Goal: Check status: Check status

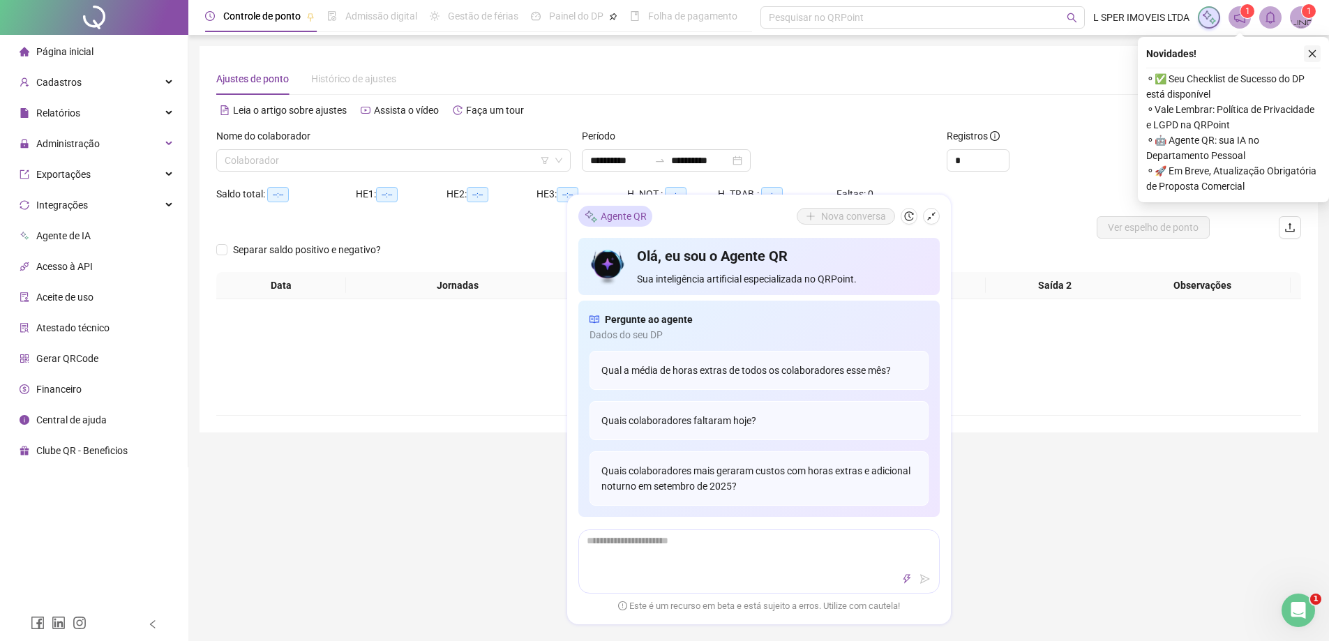
click at [1312, 52] on icon "close" at bounding box center [1312, 54] width 10 height 10
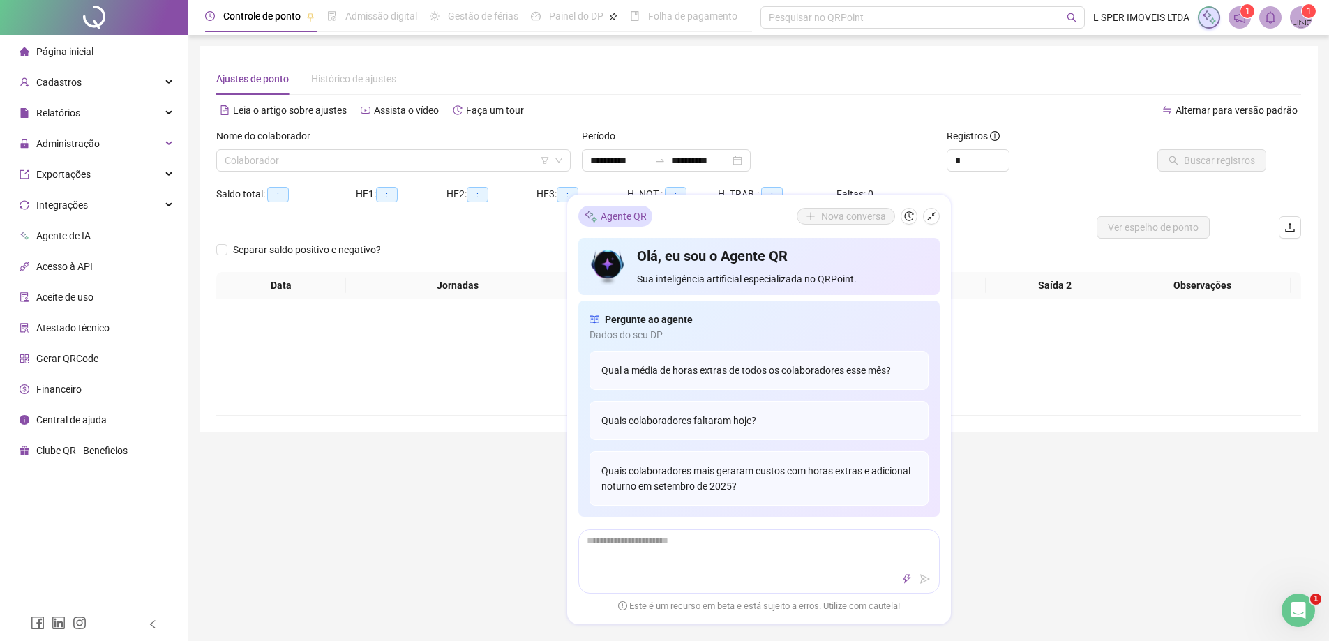
click at [932, 207] on div "Agente QR Nova conversa" at bounding box center [758, 216] width 361 height 21
click at [932, 215] on icon "shrink" at bounding box center [931, 216] width 8 height 8
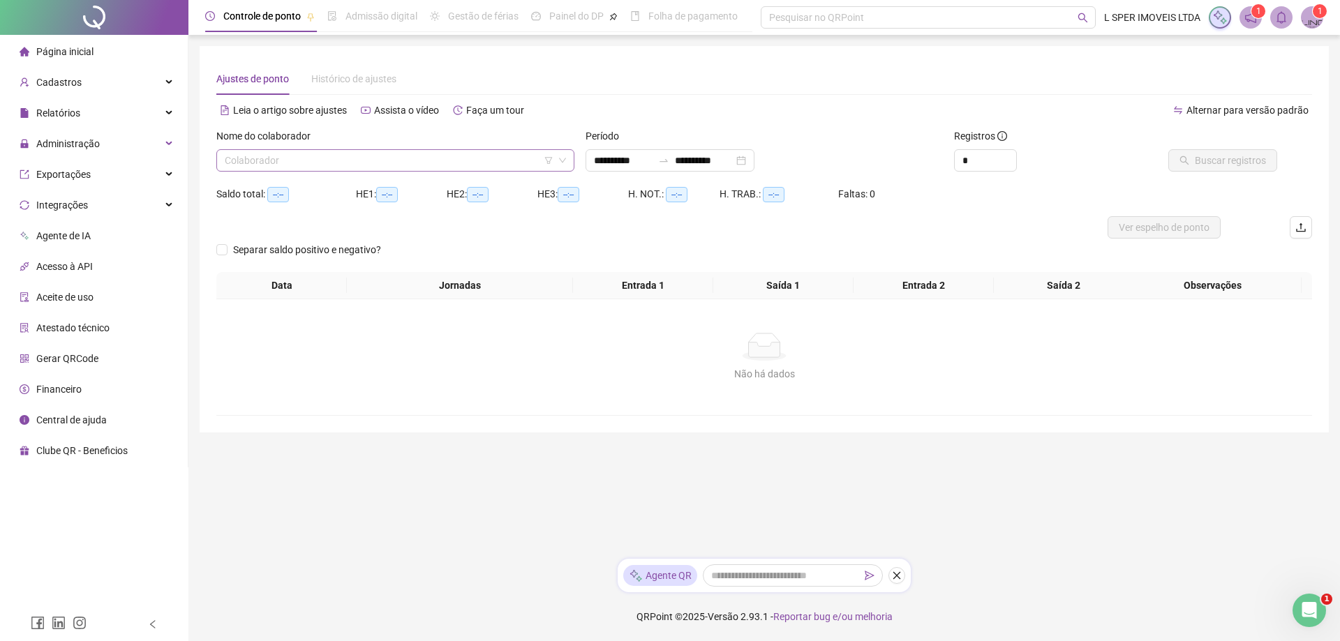
click at [447, 158] on input "search" at bounding box center [389, 160] width 329 height 21
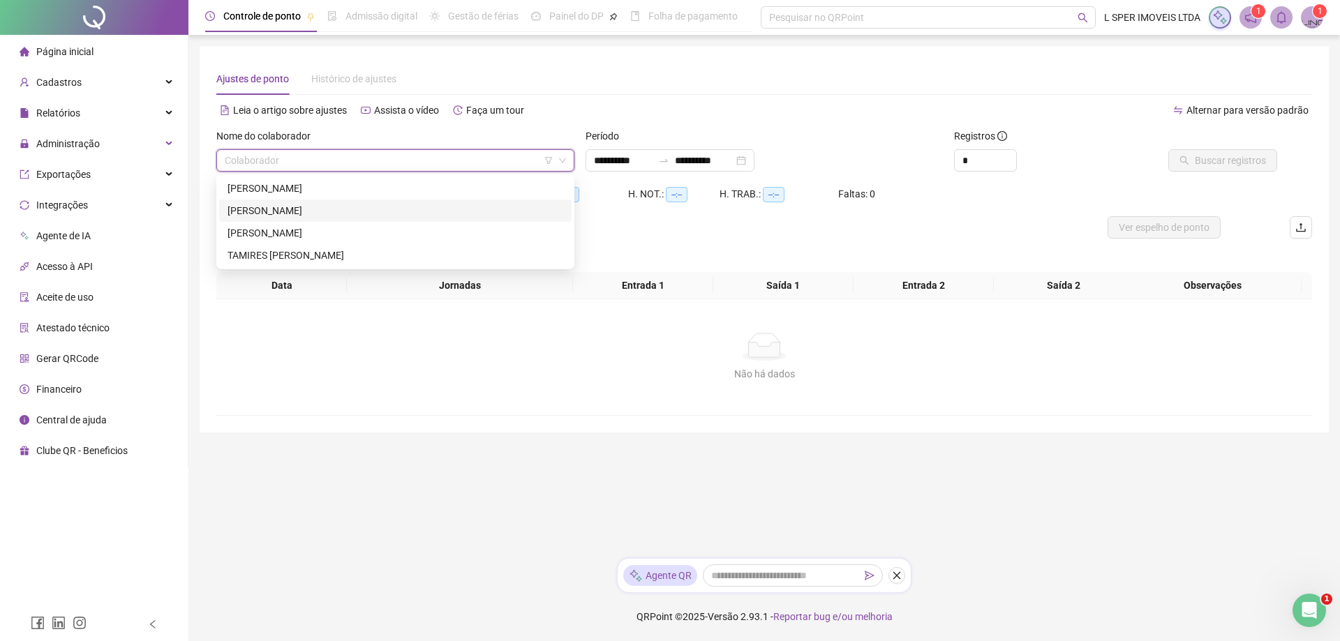
click at [421, 204] on div "[PERSON_NAME]" at bounding box center [395, 210] width 336 height 15
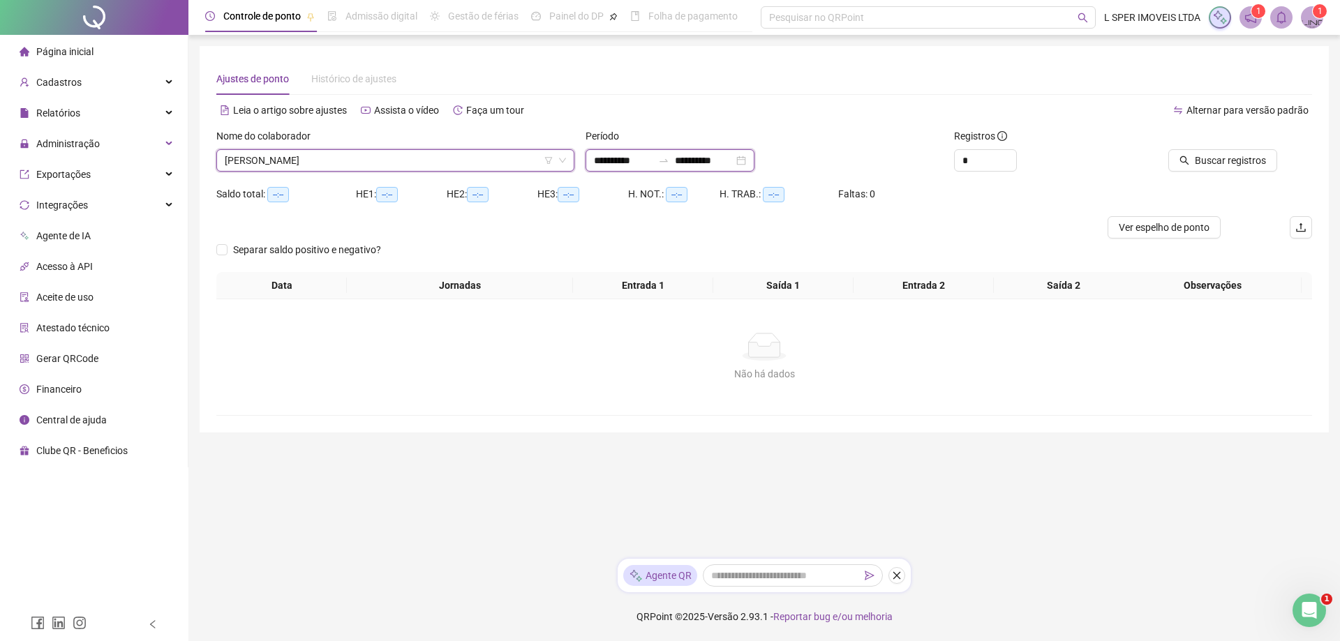
click at [701, 165] on input "**********" at bounding box center [704, 160] width 59 height 15
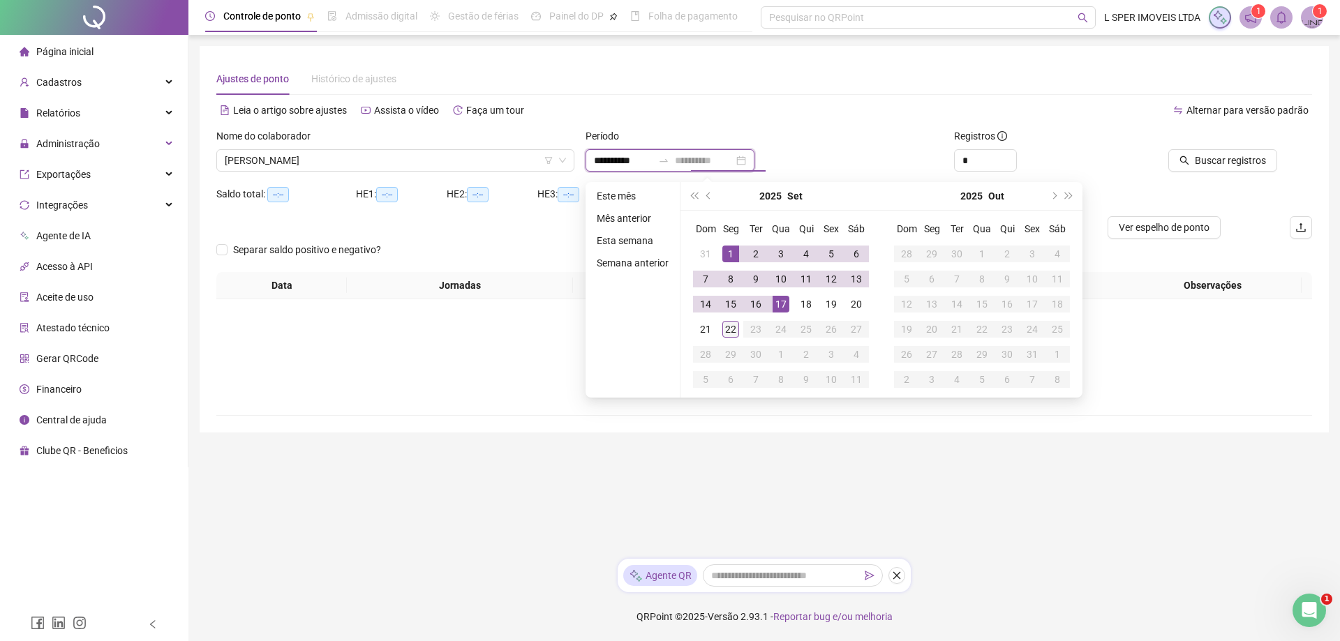
type input "**********"
click at [736, 331] on div "22" at bounding box center [730, 329] width 17 height 17
type input "**********"
click at [830, 54] on div "**********" at bounding box center [764, 239] width 1129 height 387
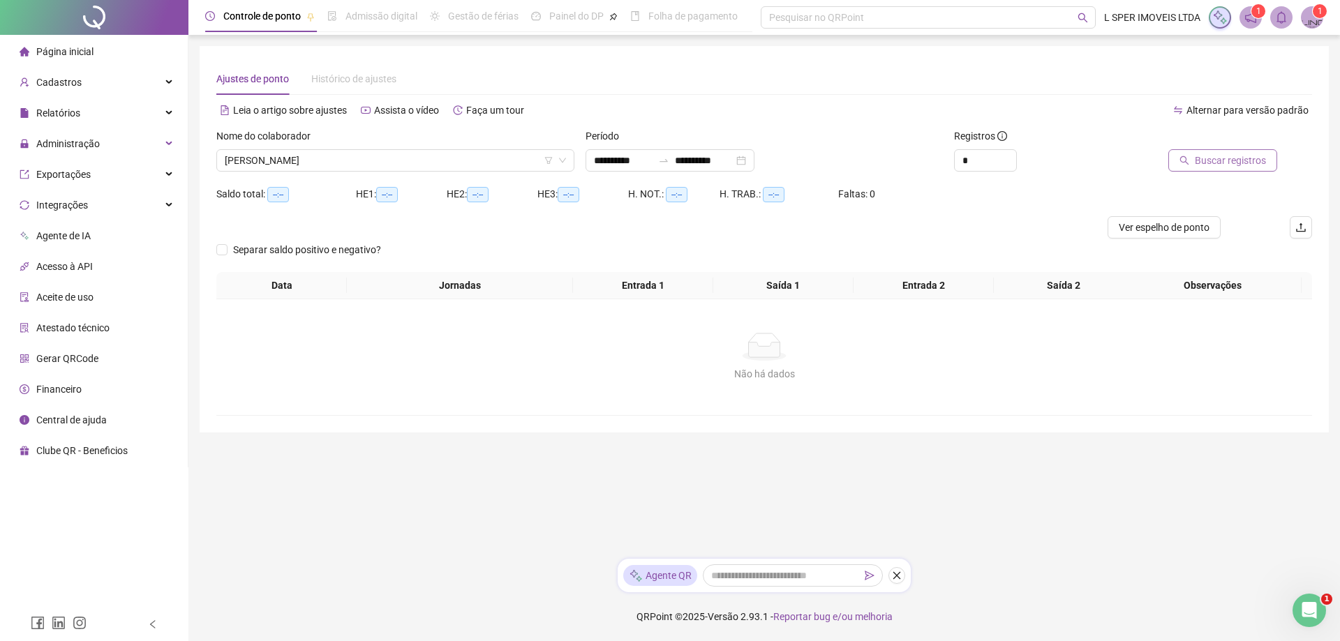
click at [1236, 158] on span "Buscar registros" at bounding box center [1229, 160] width 71 height 15
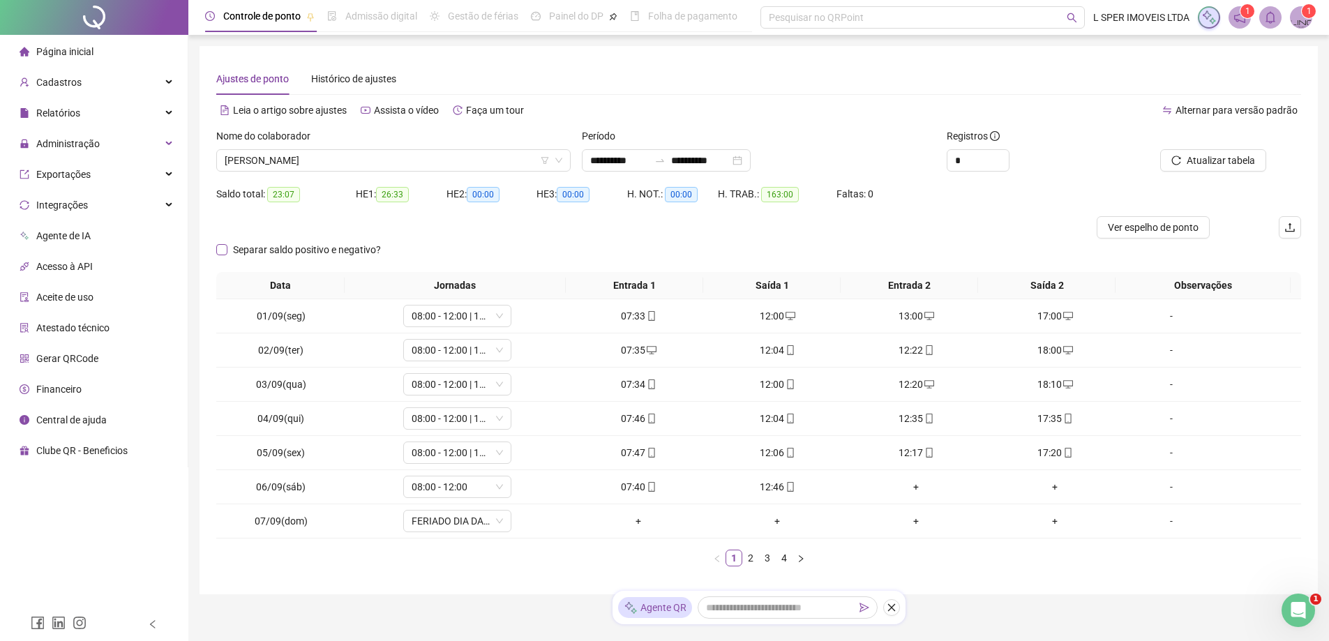
click at [356, 248] on span "Separar saldo positivo e negativo?" at bounding box center [306, 249] width 159 height 15
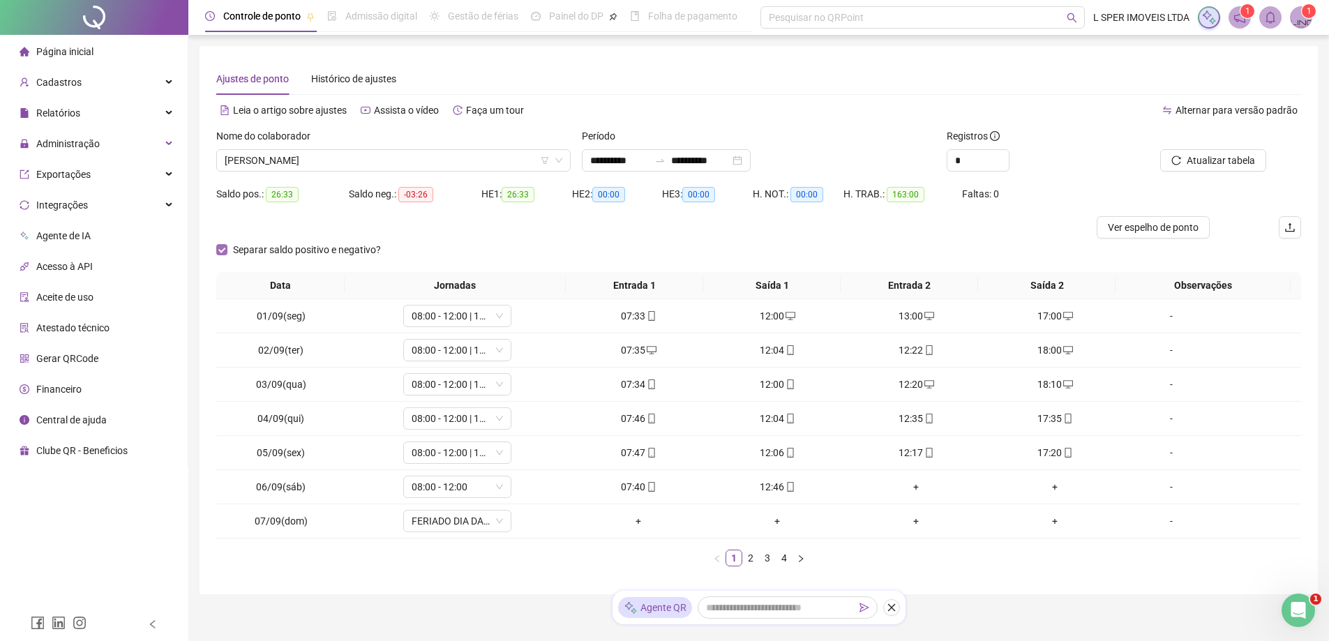
click at [356, 248] on span "Separar saldo positivo e negativo?" at bounding box center [306, 249] width 159 height 15
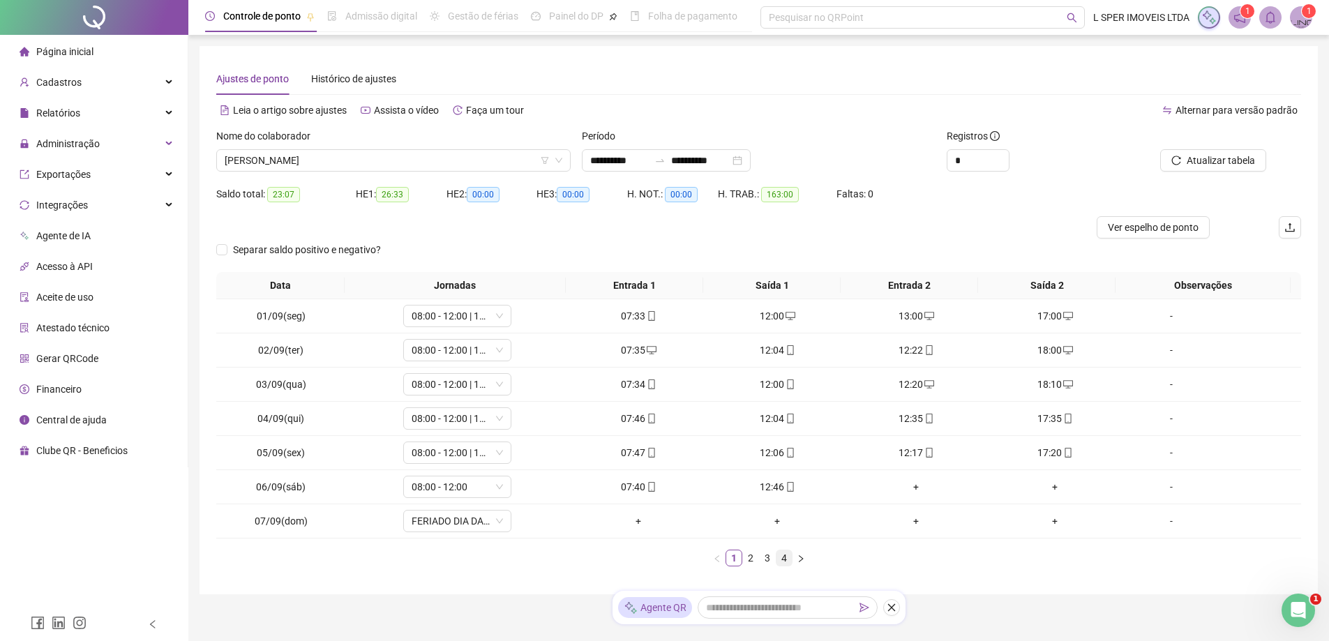
drag, startPoint x: 752, startPoint y: 557, endPoint x: 776, endPoint y: 555, distance: 23.8
click at [753, 557] on link "2" at bounding box center [750, 557] width 15 height 15
click at [770, 555] on link "3" at bounding box center [767, 557] width 15 height 15
click at [779, 558] on link "4" at bounding box center [784, 557] width 15 height 15
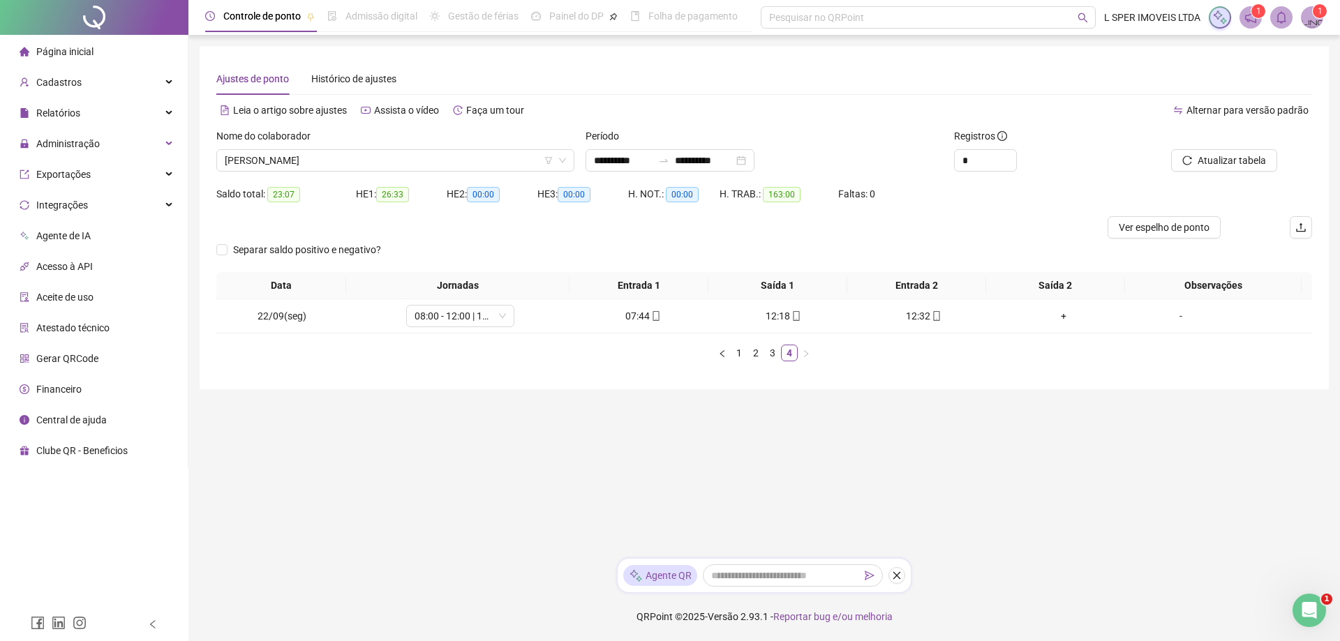
click at [384, 149] on div "Nome do colaborador" at bounding box center [395, 138] width 358 height 21
click at [382, 149] on div "Nome do colaborador" at bounding box center [395, 138] width 358 height 21
click at [380, 156] on span "[PERSON_NAME]" at bounding box center [395, 160] width 341 height 21
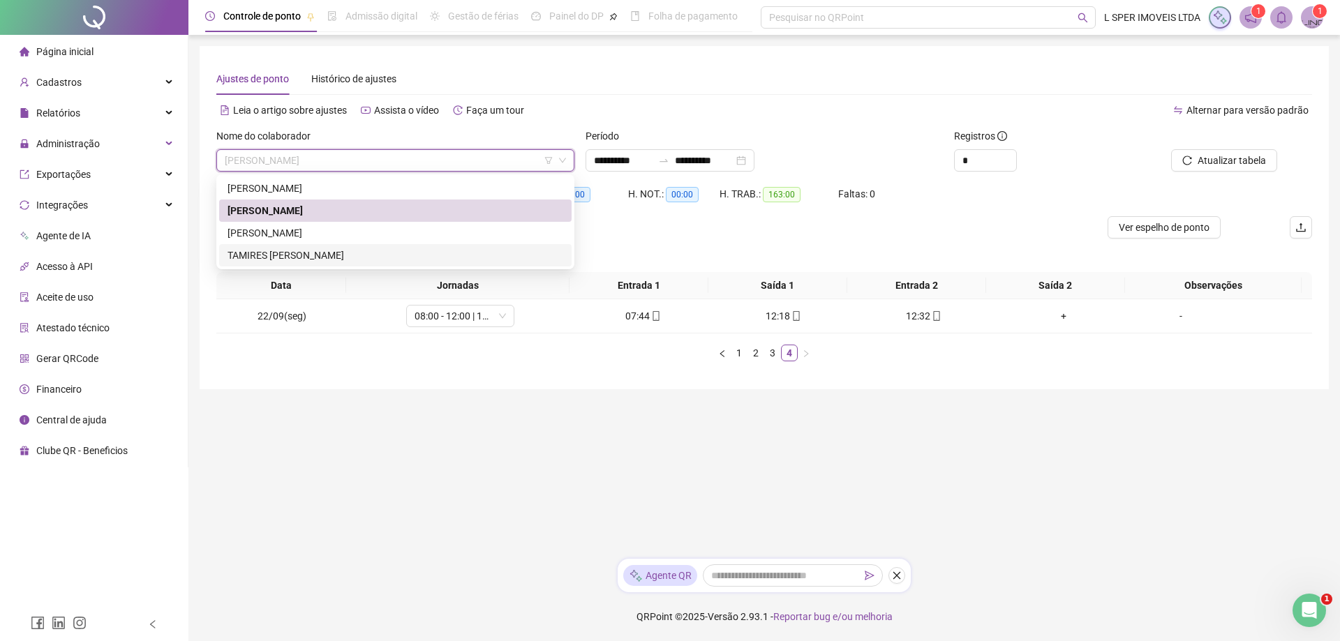
click at [324, 261] on div "TAMIRES [PERSON_NAME]" at bounding box center [395, 255] width 336 height 15
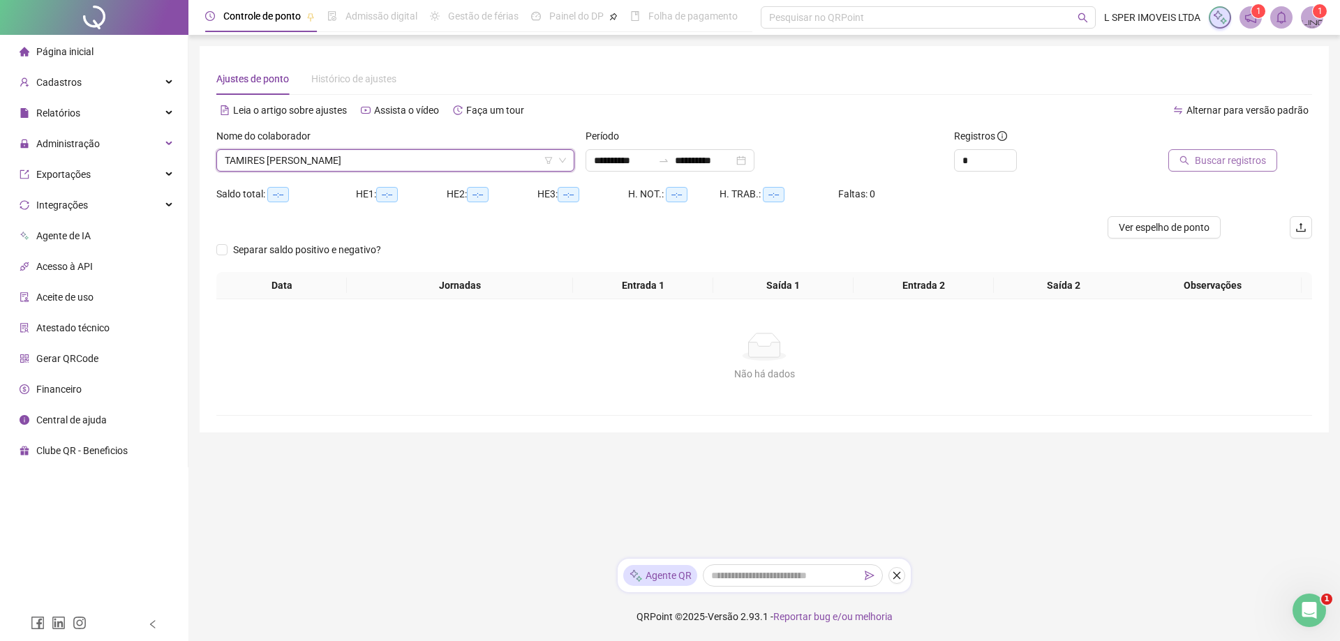
click at [1201, 164] on span "Buscar registros" at bounding box center [1229, 160] width 71 height 15
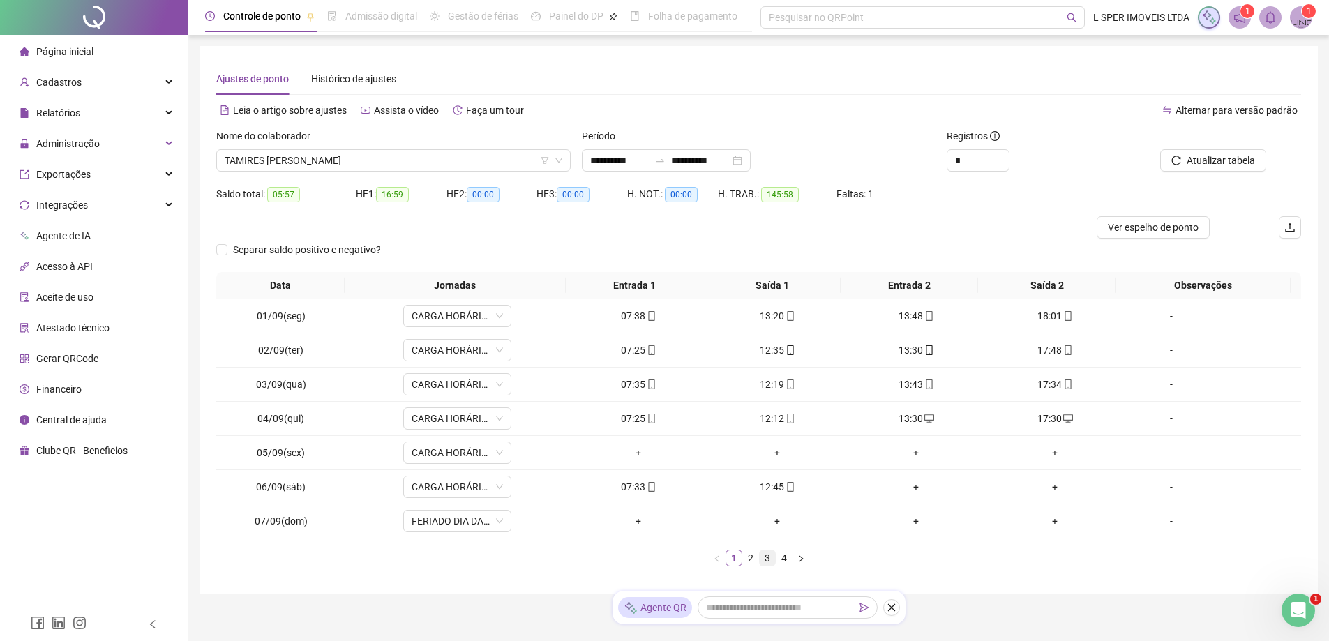
click at [761, 565] on link "3" at bounding box center [767, 557] width 15 height 15
click at [784, 552] on link "4" at bounding box center [784, 557] width 15 height 15
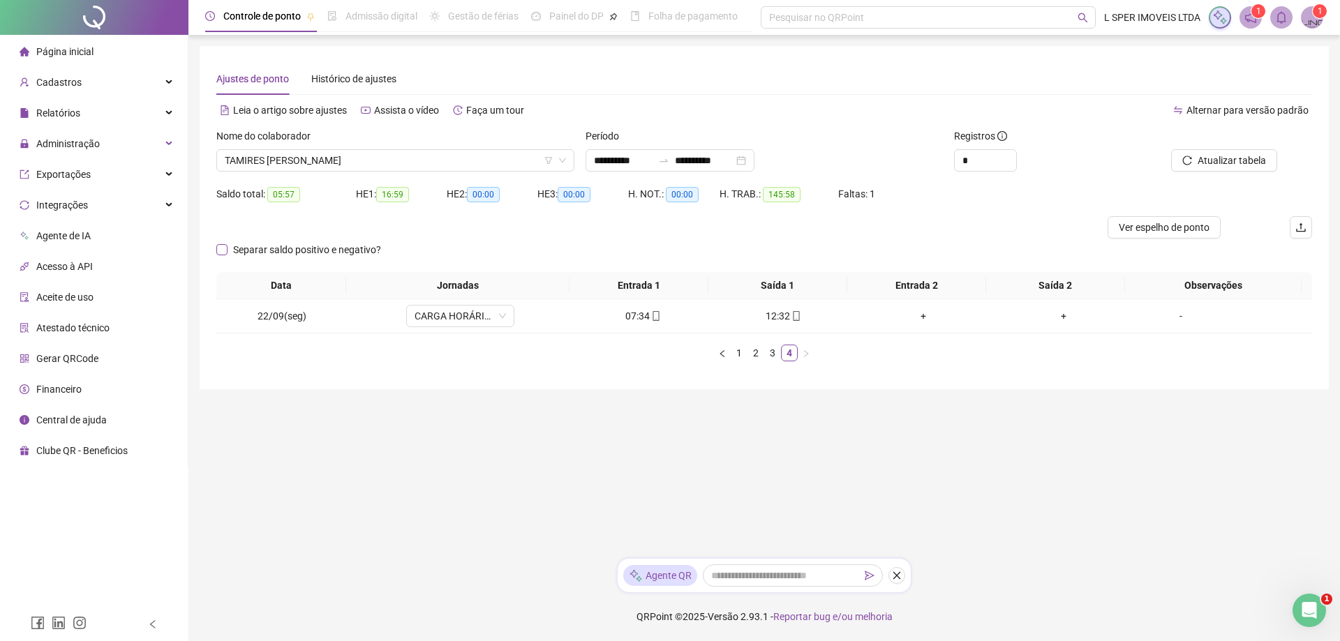
click at [347, 255] on span "Separar saldo positivo e negativo?" at bounding box center [306, 249] width 159 height 15
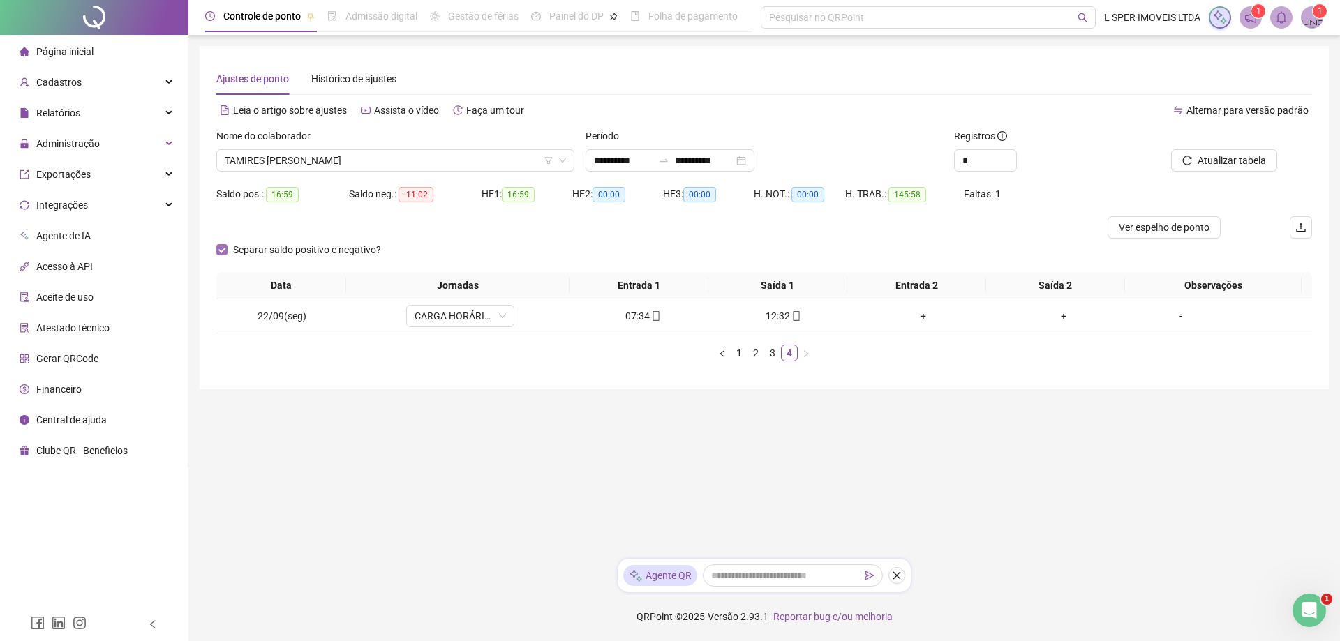
click at [347, 255] on span "Separar saldo positivo e negativo?" at bounding box center [306, 249] width 159 height 15
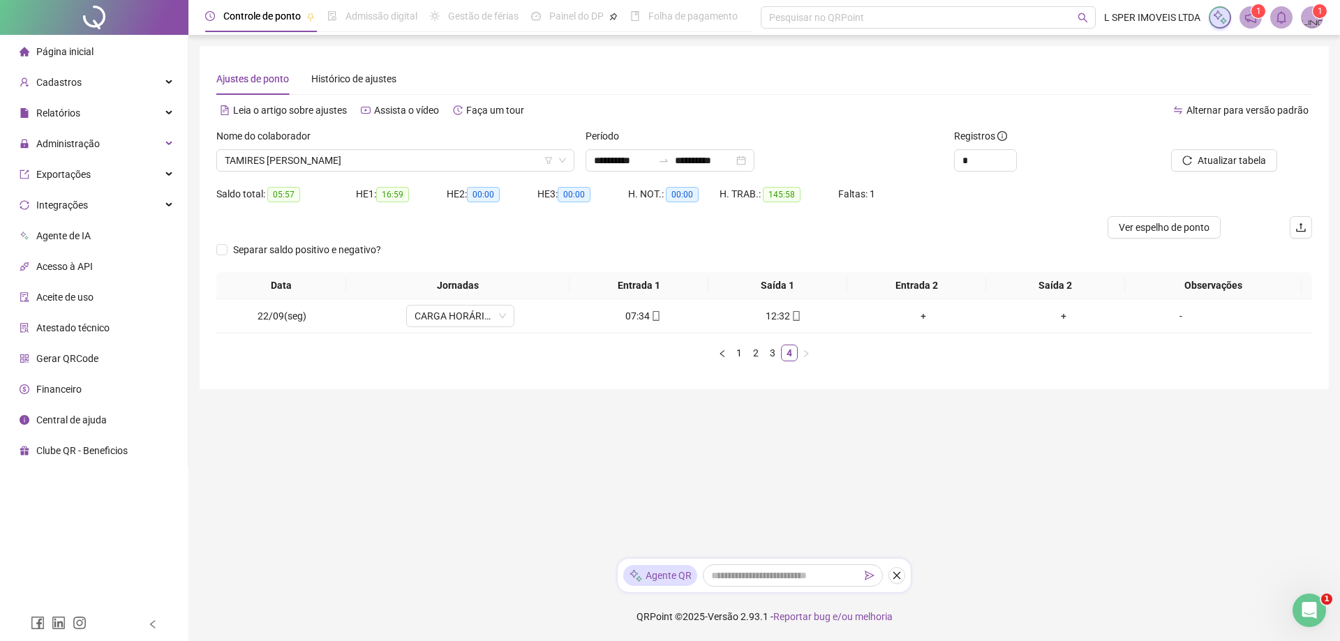
click at [776, 361] on div "Data Jornadas Entrada 1 Saída 1 Entrada 2 Saída 2 Observações 22/09(seg) CARGA …" at bounding box center [763, 322] width 1095 height 100
click at [774, 352] on link "3" at bounding box center [772, 352] width 15 height 15
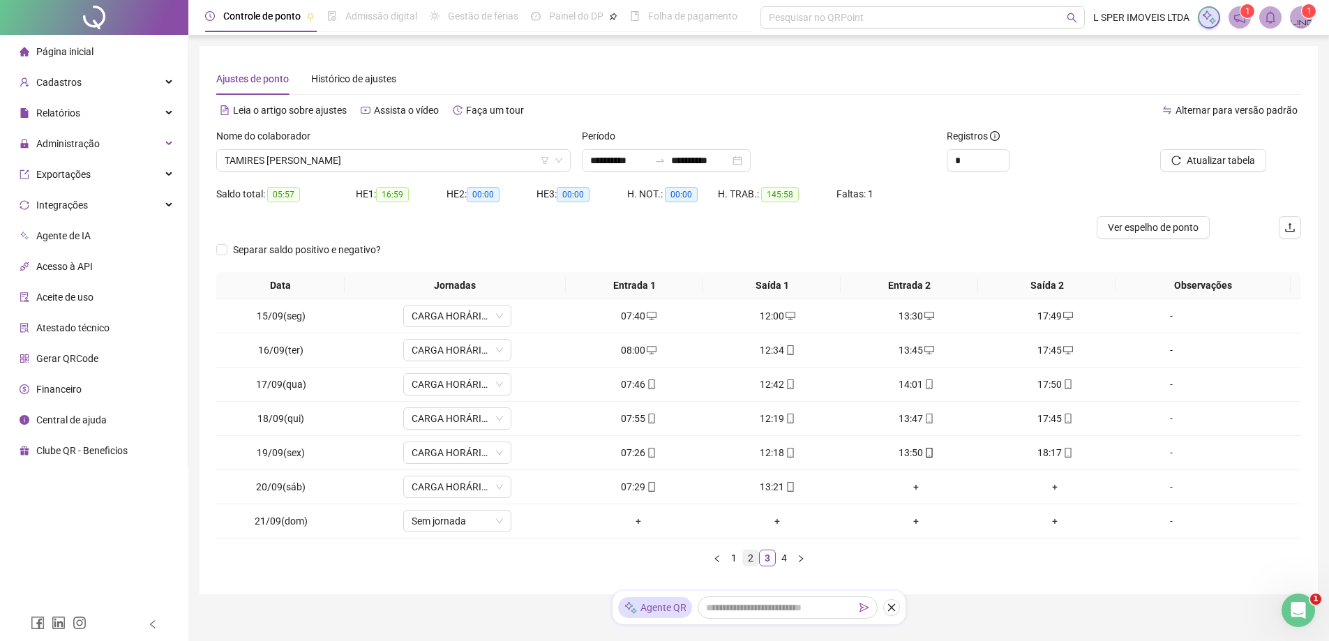
click at [749, 563] on link "2" at bounding box center [750, 557] width 15 height 15
click at [736, 559] on link "1" at bounding box center [733, 557] width 15 height 15
click at [743, 561] on link "2" at bounding box center [750, 557] width 15 height 15
click at [770, 563] on link "3" at bounding box center [767, 557] width 15 height 15
click at [787, 556] on link "4" at bounding box center [784, 557] width 15 height 15
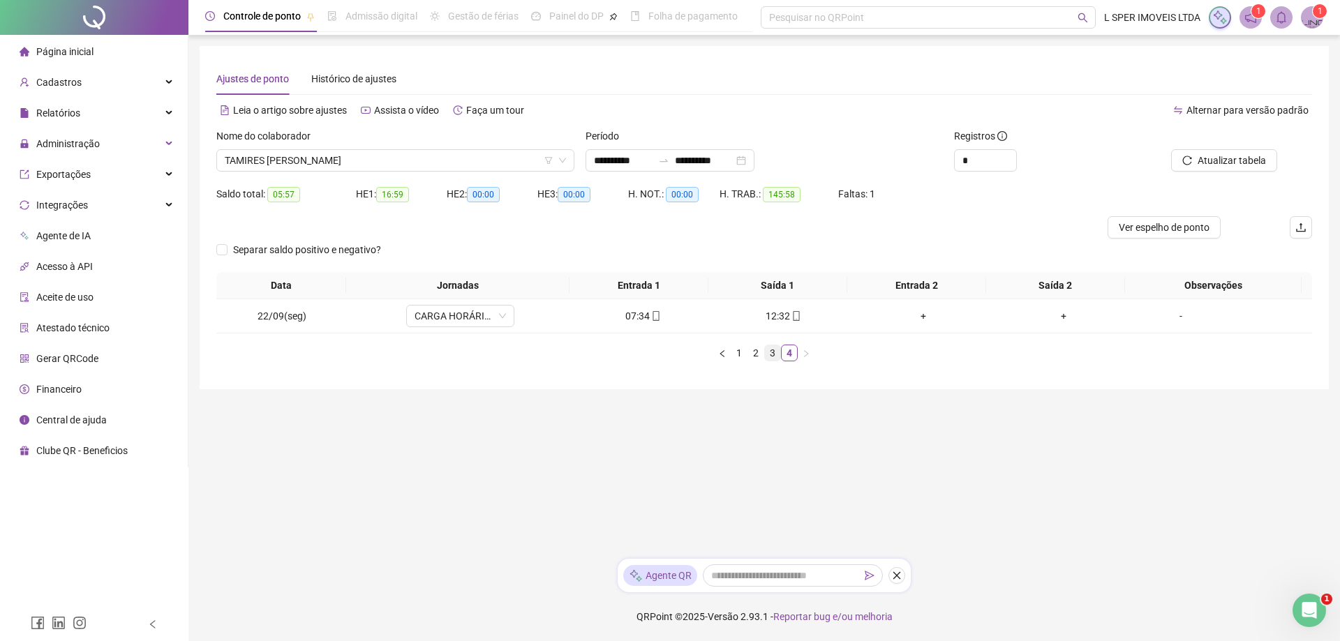
click at [770, 358] on link "3" at bounding box center [772, 352] width 15 height 15
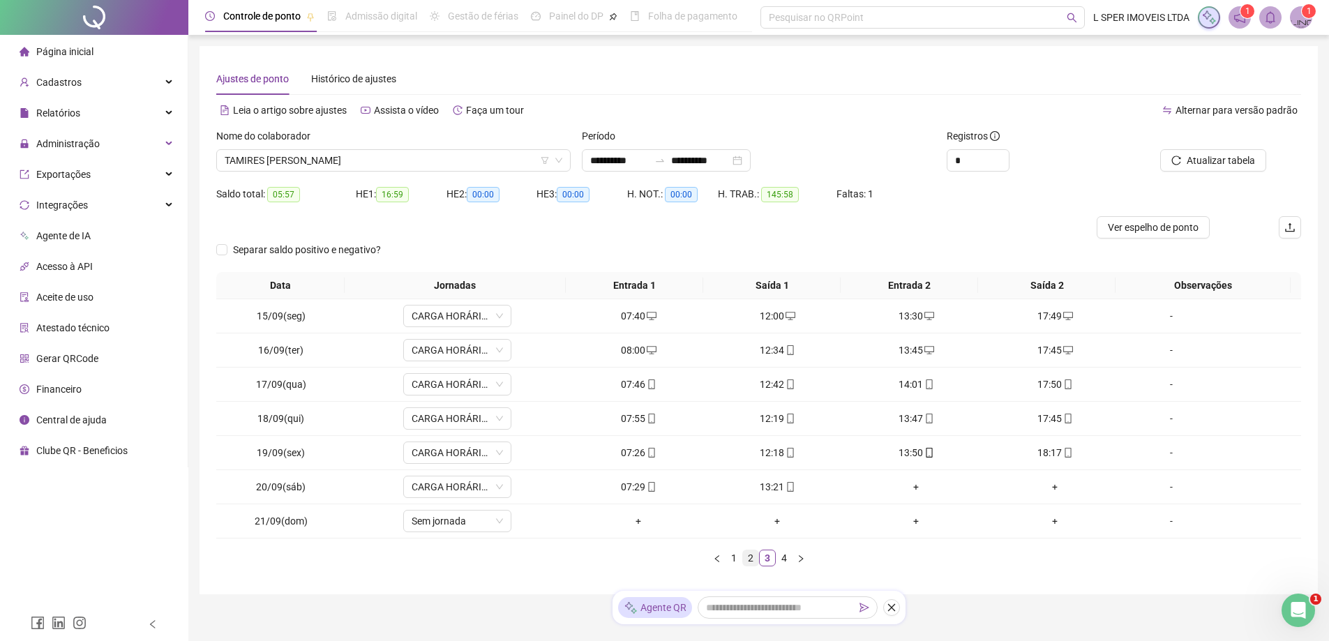
click at [751, 555] on link "2" at bounding box center [750, 557] width 15 height 15
drag, startPoint x: 338, startPoint y: 241, endPoint x: 330, endPoint y: 255, distance: 15.3
click at [337, 241] on div "Separar saldo positivo e negativo?" at bounding box center [317, 250] width 202 height 22
click at [330, 257] on span "Separar saldo positivo e negativo?" at bounding box center [306, 249] width 159 height 15
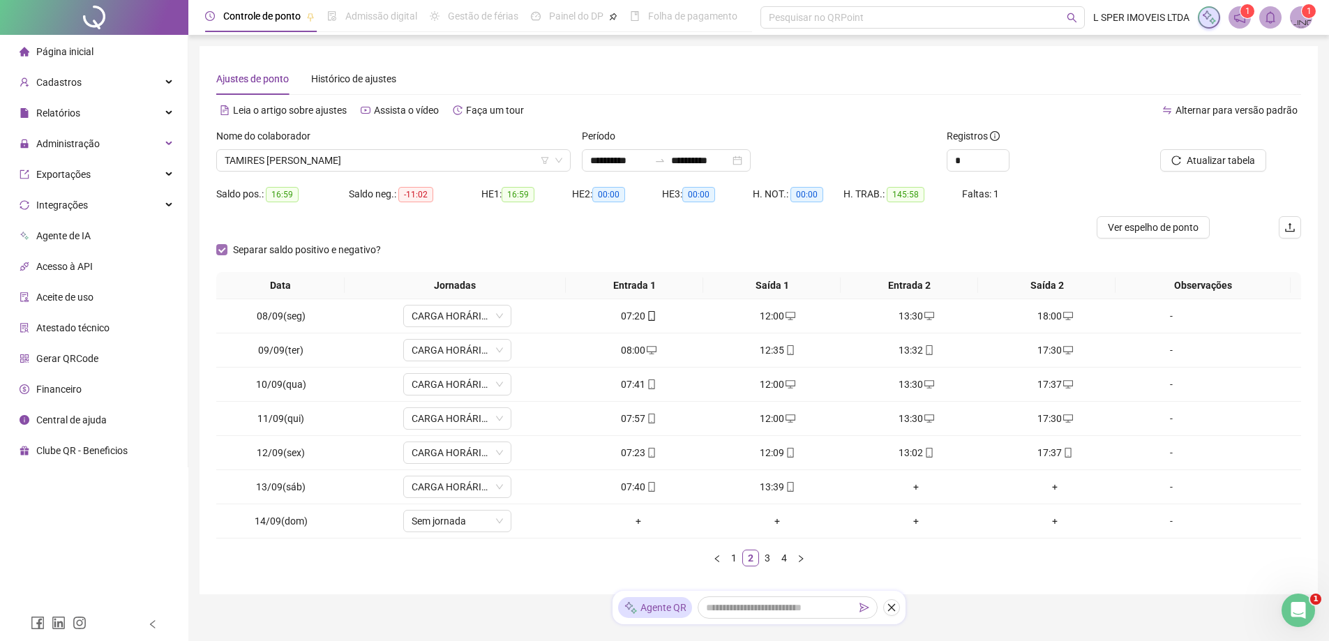
click at [330, 257] on span "Separar saldo positivo e negativo?" at bounding box center [306, 249] width 159 height 15
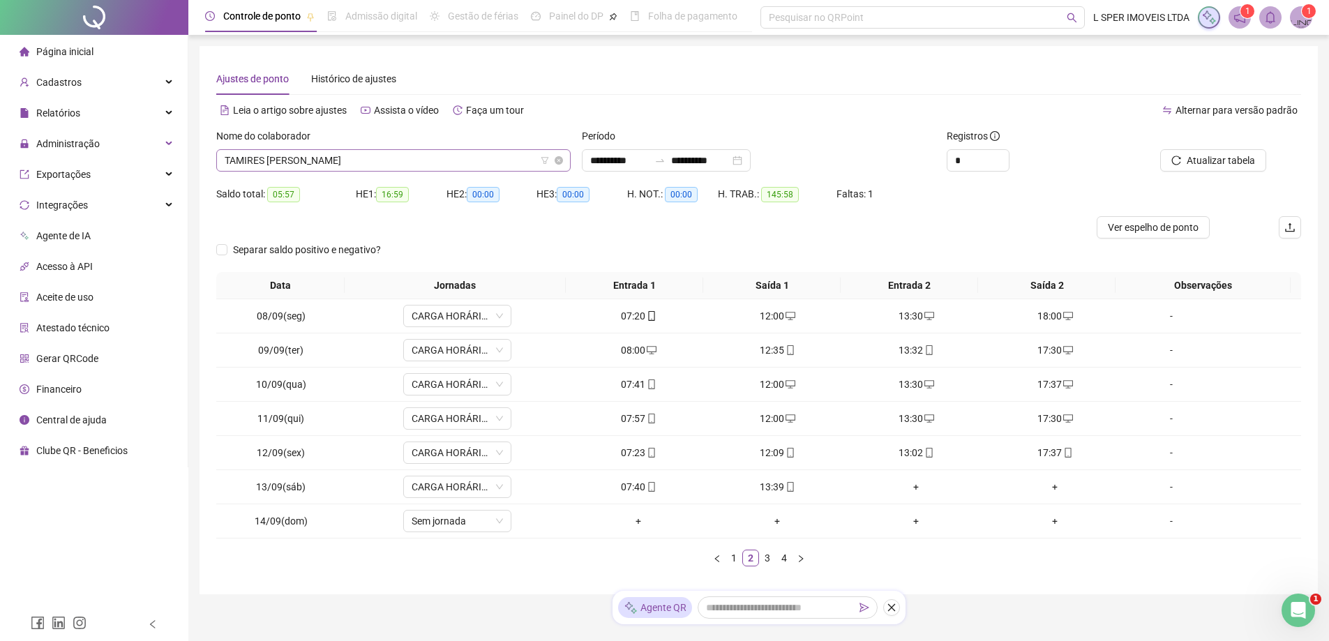
click at [360, 152] on span "TAMIRES [PERSON_NAME]" at bounding box center [394, 160] width 338 height 21
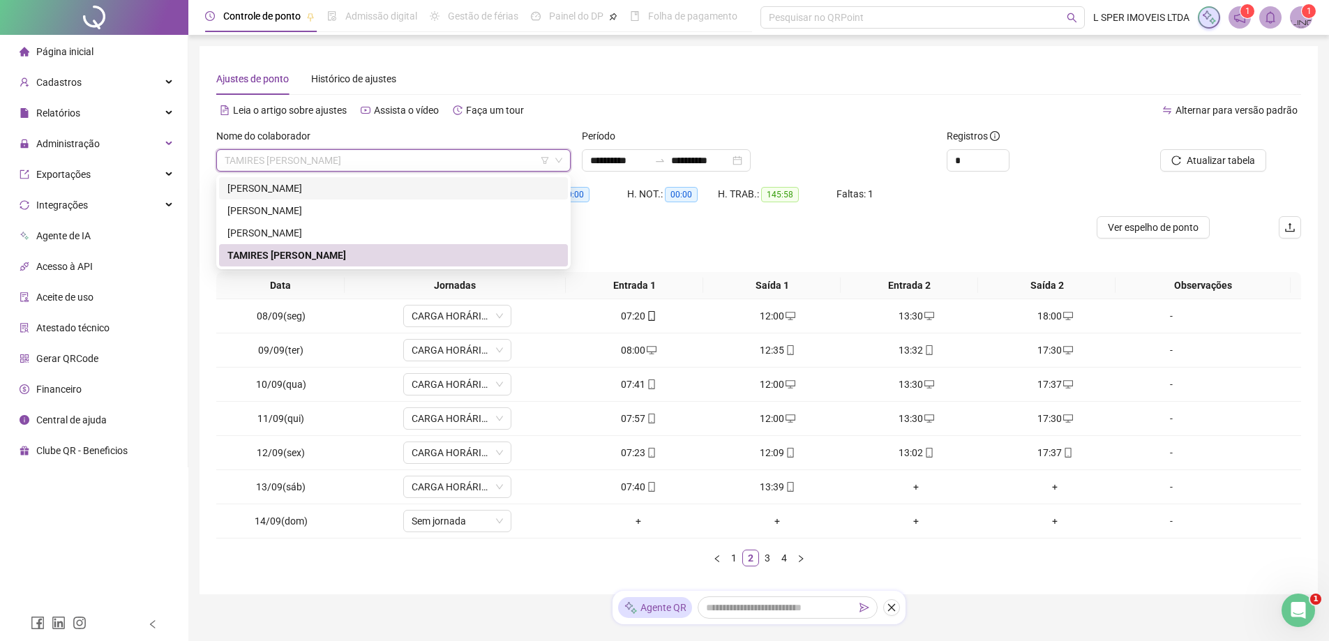
click at [617, 85] on div "Ajustes de ponto Histórico de ajustes" at bounding box center [758, 79] width 1085 height 32
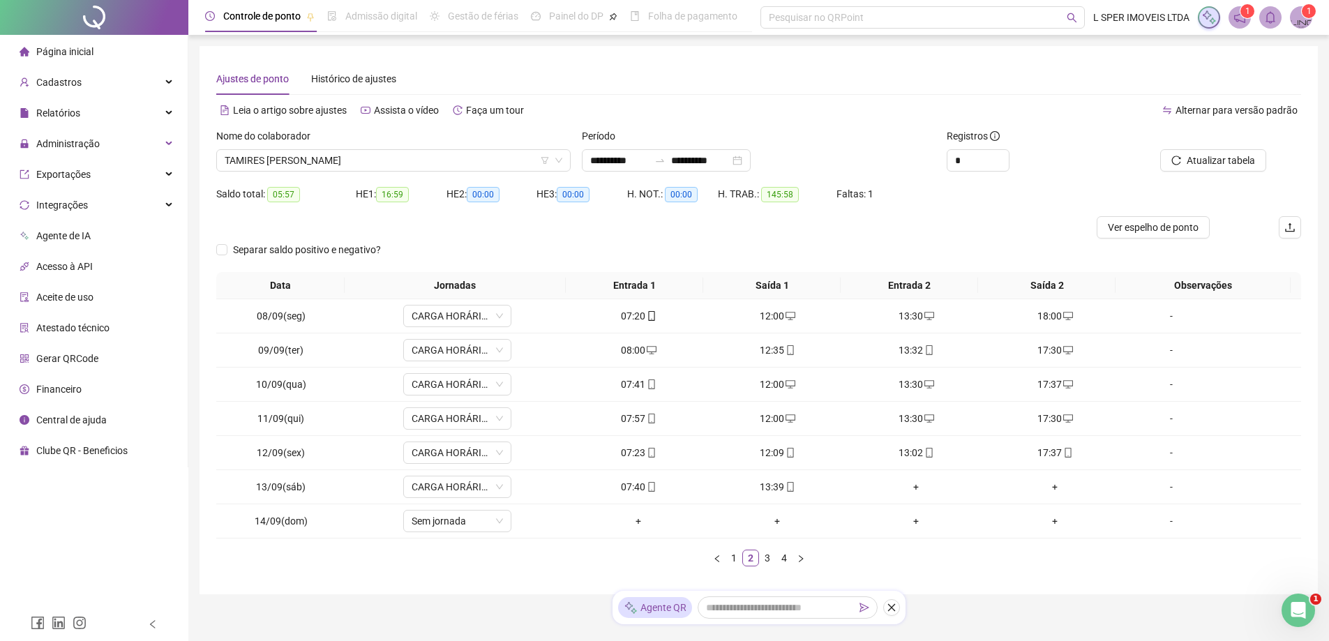
click at [343, 131] on div "Nome do colaborador" at bounding box center [393, 138] width 354 height 21
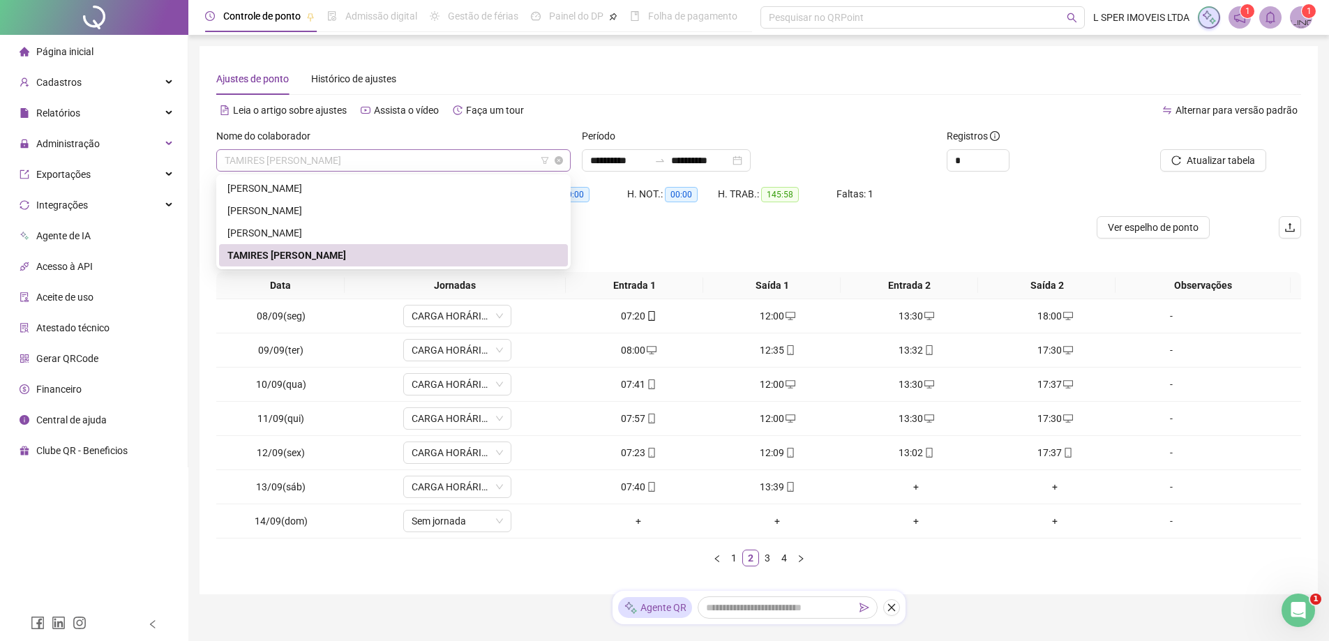
click at [311, 157] on span "TAMIRES [PERSON_NAME]" at bounding box center [394, 160] width 338 height 21
click at [310, 204] on div "[PERSON_NAME]" at bounding box center [393, 210] width 332 height 15
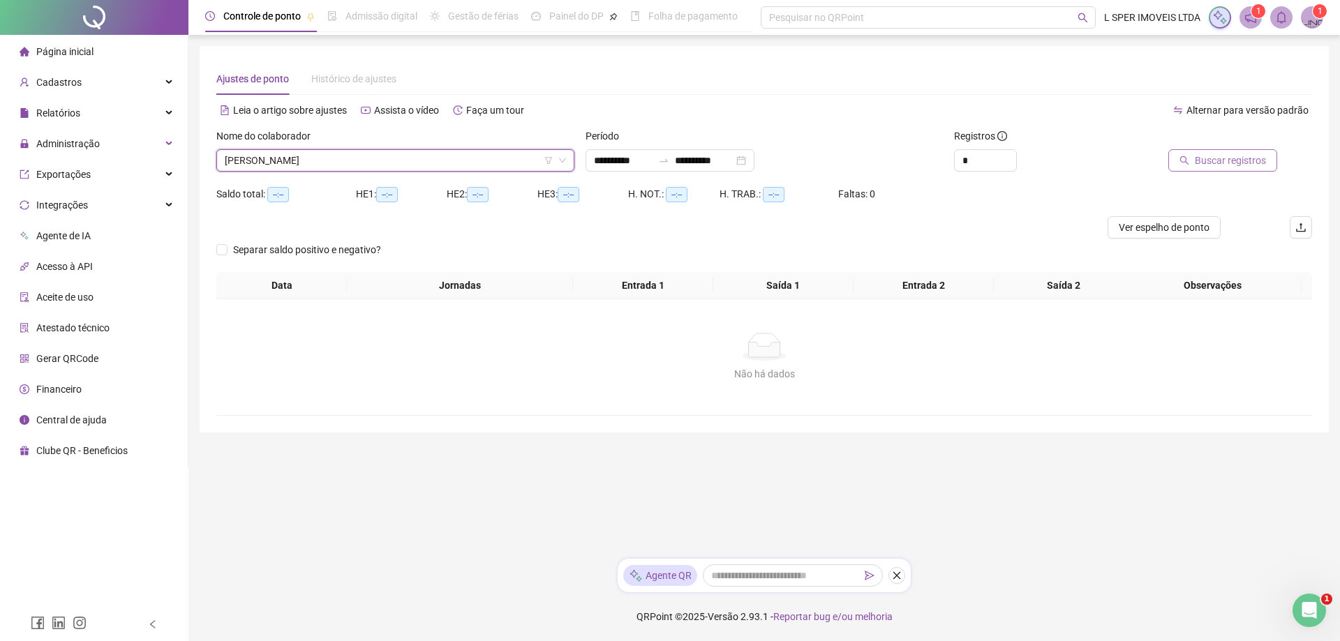
click at [1204, 160] on span "Buscar registros" at bounding box center [1229, 160] width 71 height 15
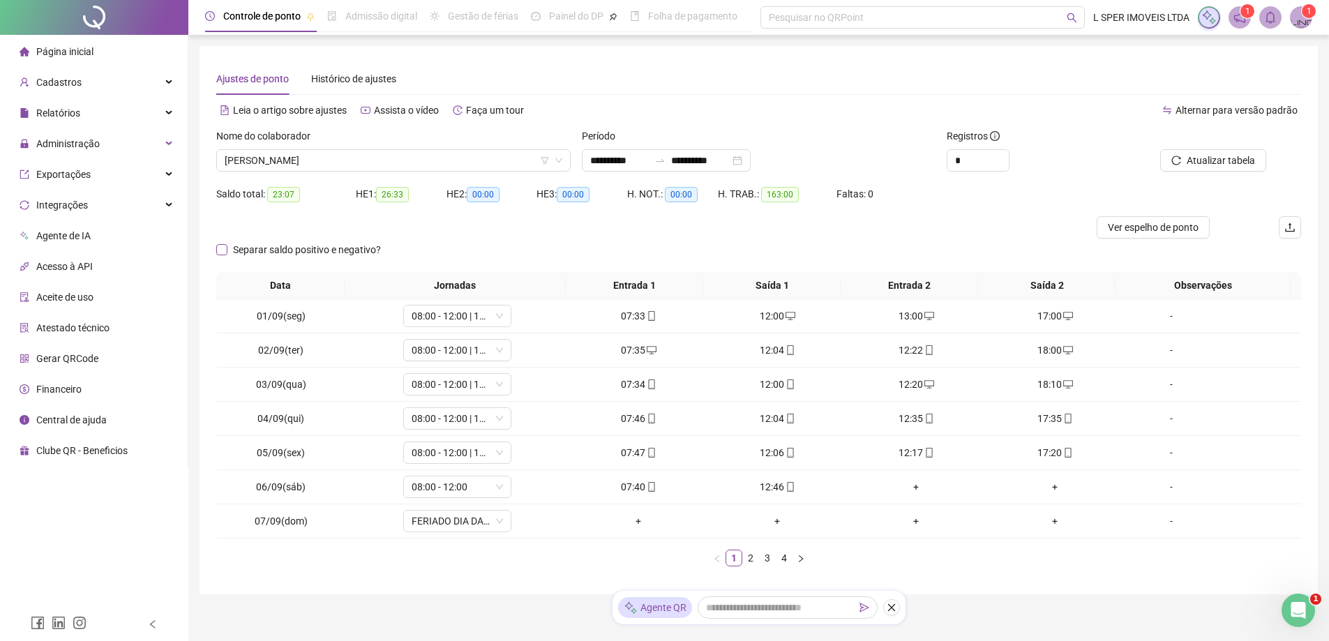
click at [356, 246] on span "Separar saldo positivo e negativo?" at bounding box center [306, 249] width 159 height 15
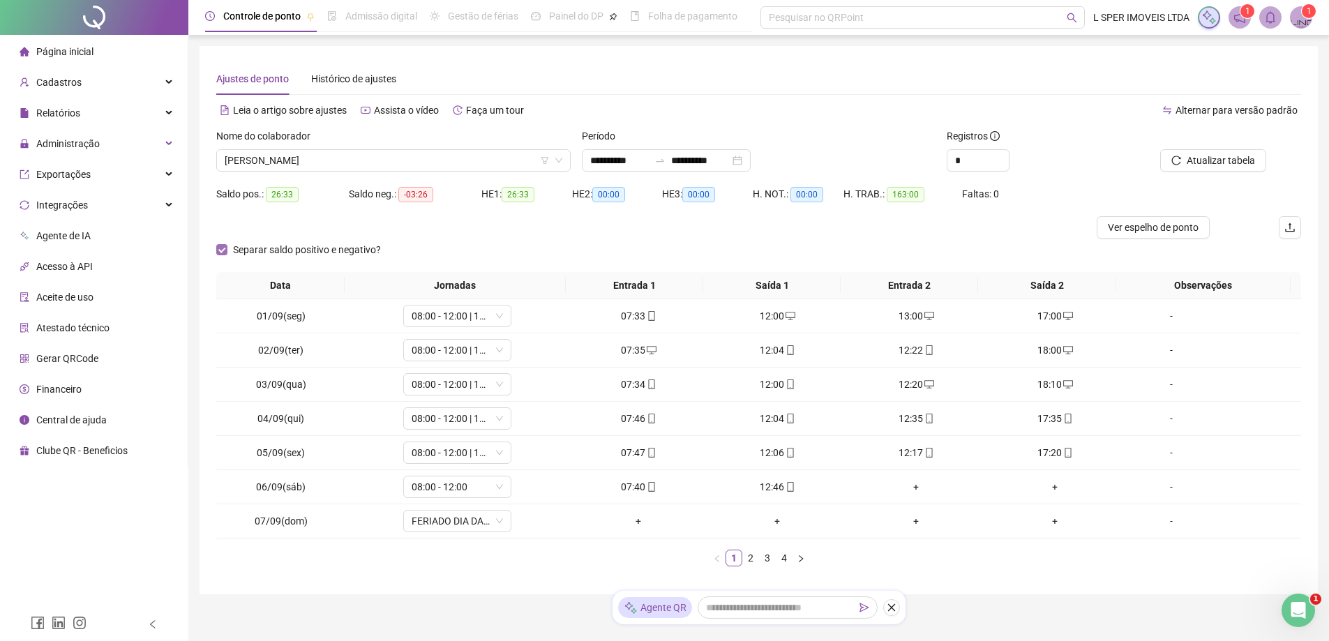
click at [356, 245] on span "Separar saldo positivo e negativo?" at bounding box center [306, 249] width 159 height 15
